Goal: Find specific page/section: Find specific page/section

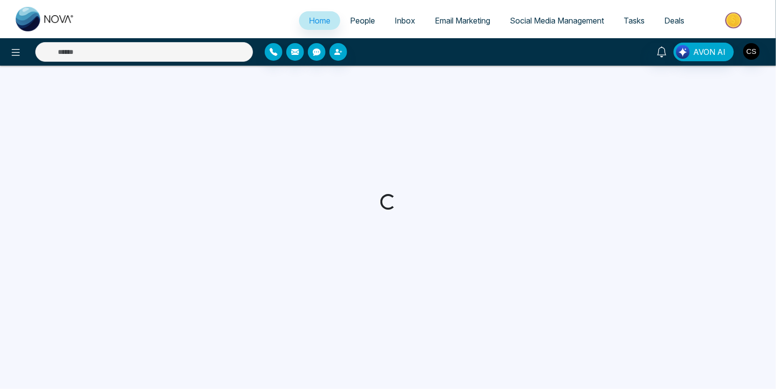
select select "*"
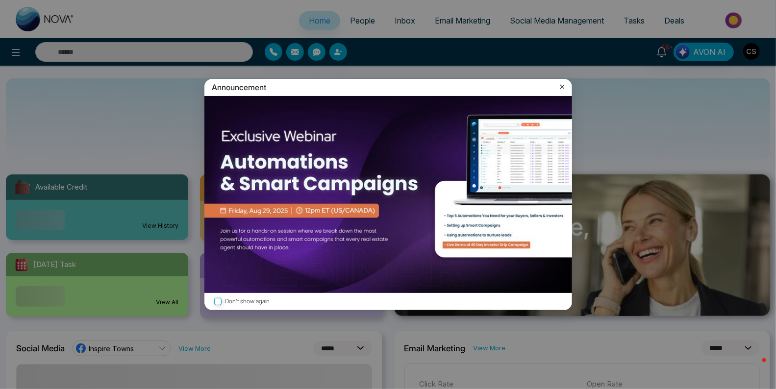
click at [562, 86] on icon at bounding box center [563, 87] width 10 height 10
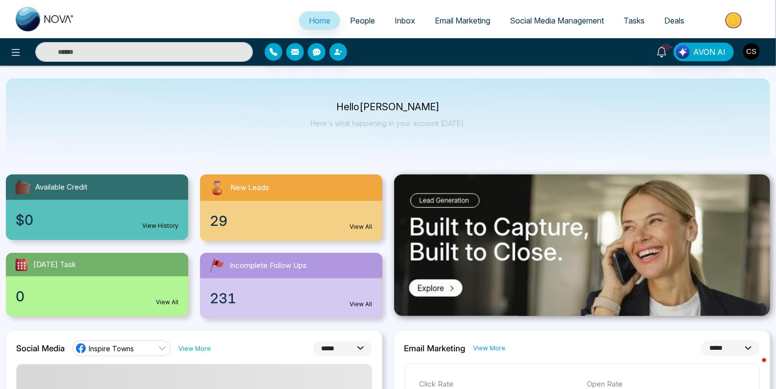
click at [355, 21] on span "People" at bounding box center [362, 21] width 25 height 10
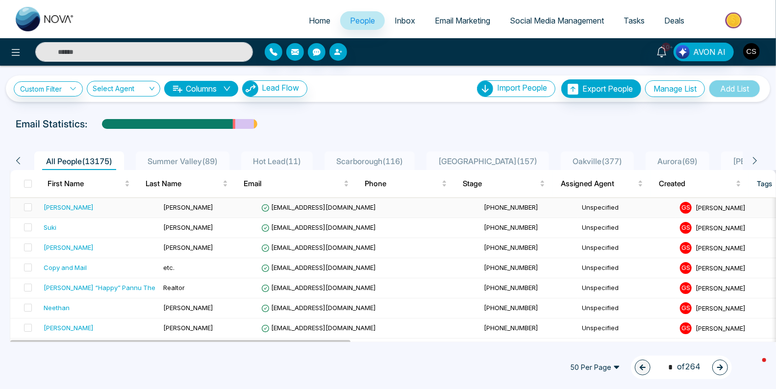
click at [90, 208] on div "[PERSON_NAME]" at bounding box center [100, 208] width 112 height 10
